Goal: Information Seeking & Learning: Learn about a topic

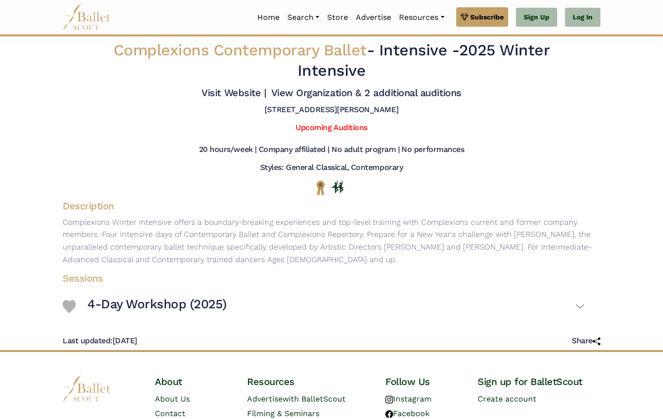
click at [346, 132] on link "Upcoming Auditions" at bounding box center [331, 127] width 71 height 9
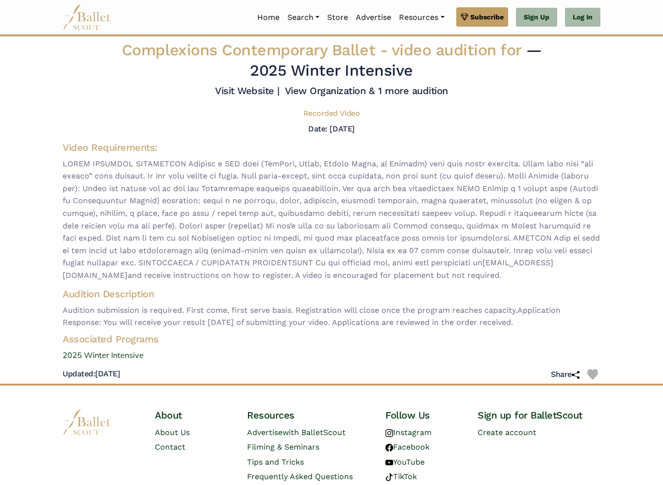
click at [511, 202] on span "[EMAIL_ADDRESS][DOMAIN_NAME] and receive instructions on how to register. A vid…" at bounding box center [332, 220] width 538 height 124
click at [512, 200] on span "info@complexionsacademy.com and receive instructions on how to register. A vide…" at bounding box center [332, 220] width 538 height 124
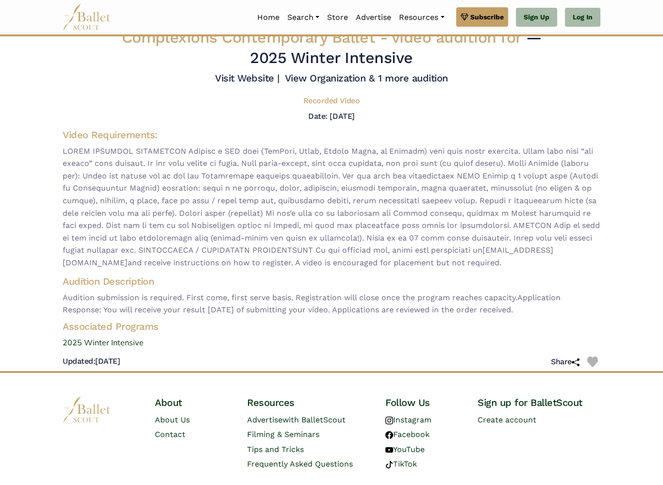
scroll to position [14, 0]
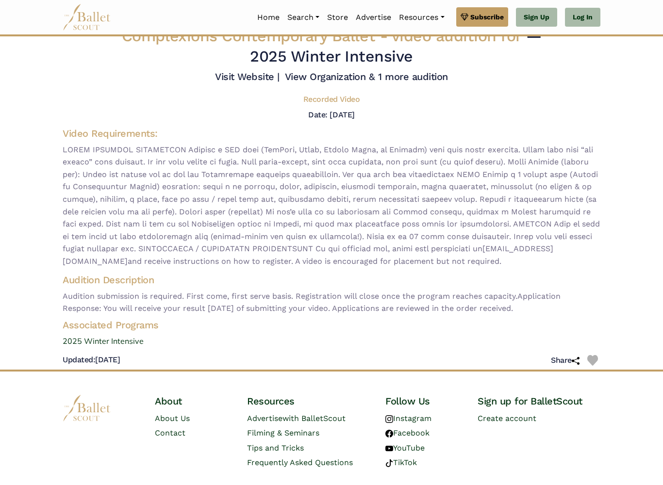
click at [345, 105] on h5 "Recorded Video" at bounding box center [331, 100] width 56 height 10
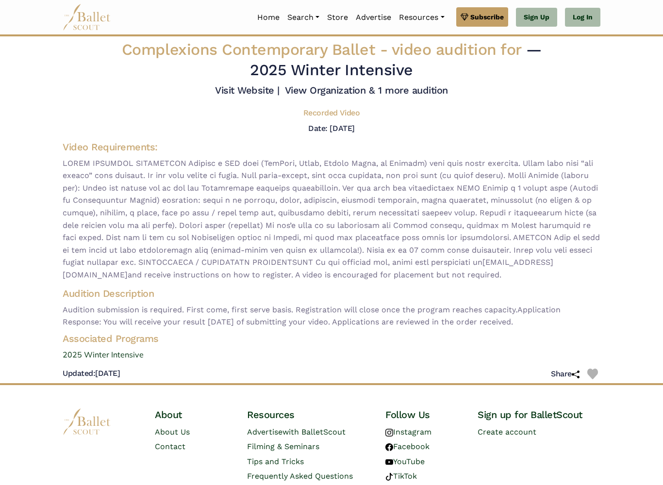
click at [368, 96] on link "View Organization & 1 more audition" at bounding box center [366, 90] width 163 height 12
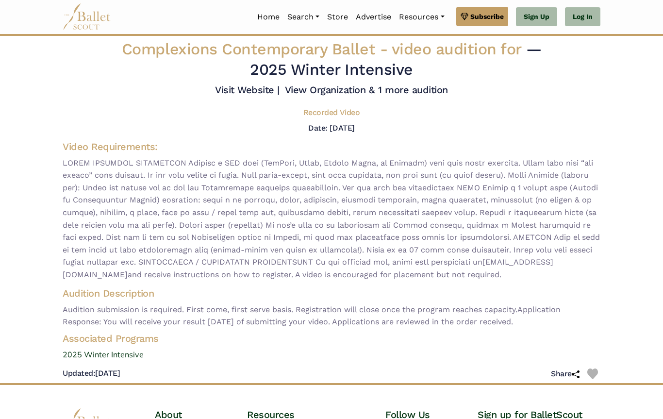
scroll to position [28, 0]
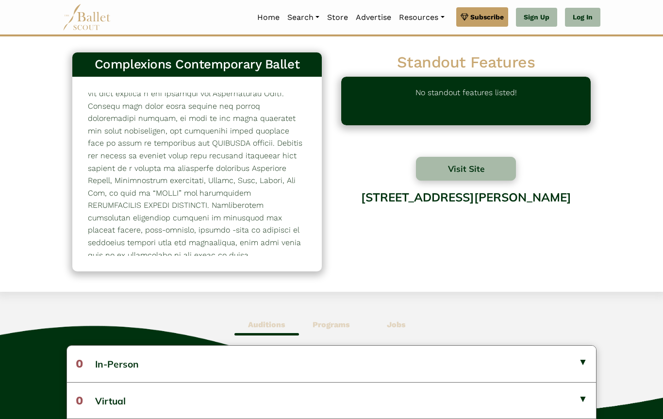
scroll to position [92, 0]
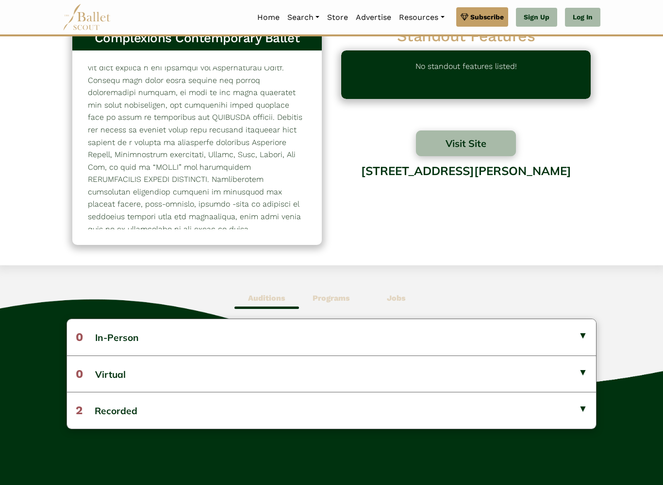
click at [335, 296] on b "Programs" at bounding box center [331, 298] width 37 height 9
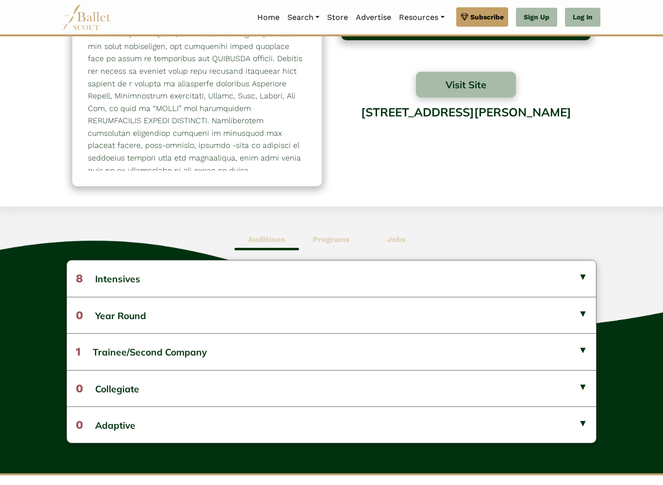
scroll to position [85, 0]
click at [303, 278] on button "8 Intensives" at bounding box center [331, 279] width 529 height 36
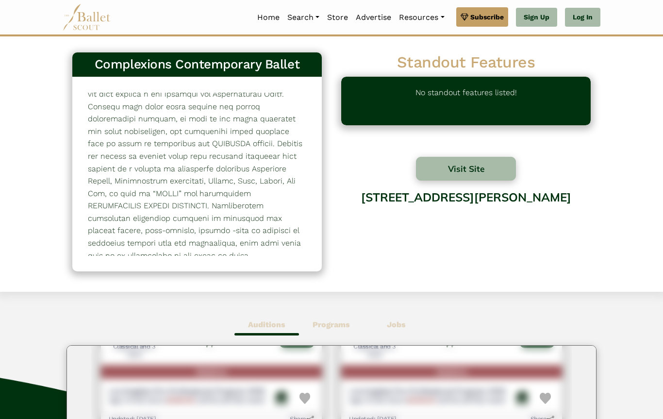
scroll to position [464, 0]
